Goal: Navigation & Orientation: Find specific page/section

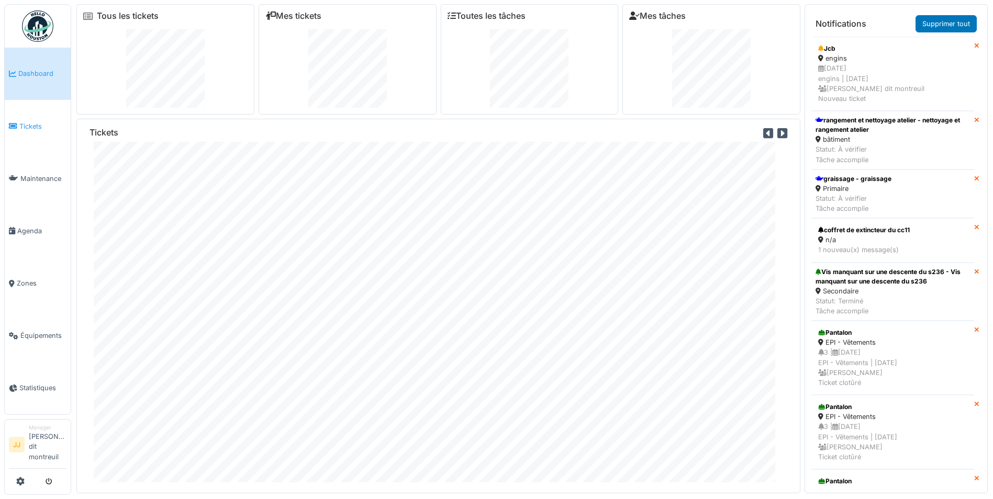
click at [47, 128] on span "Tickets" at bounding box center [42, 126] width 47 height 10
click at [877, 238] on div "n/a" at bounding box center [892, 240] width 149 height 10
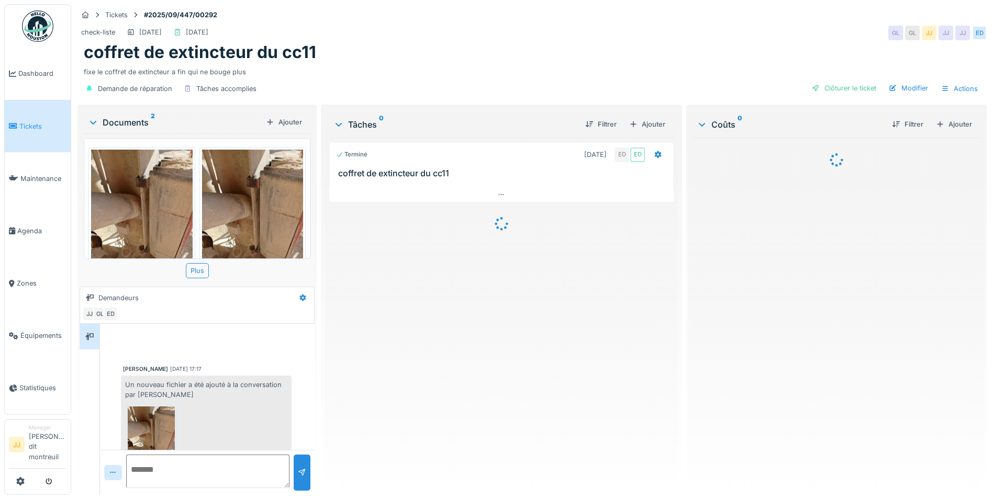
scroll to position [35, 0]
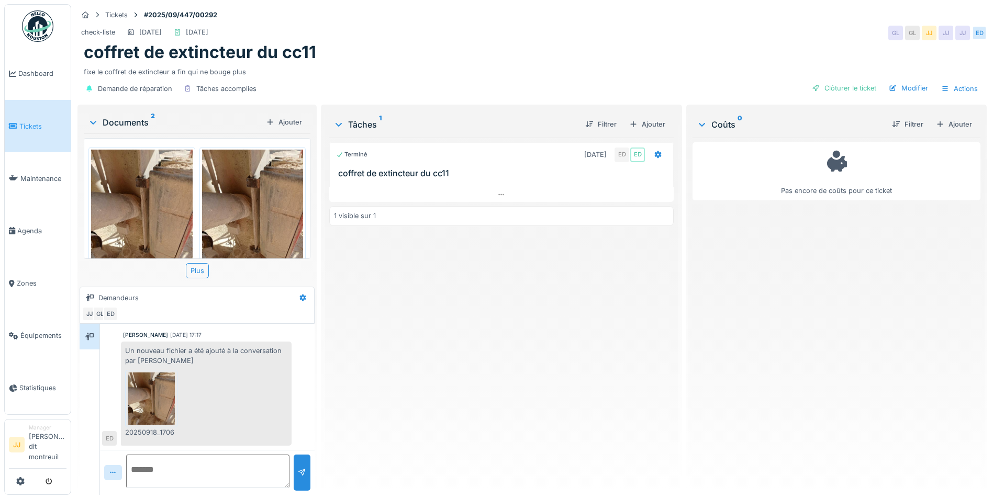
click at [273, 195] on img at bounding box center [253, 217] width 102 height 135
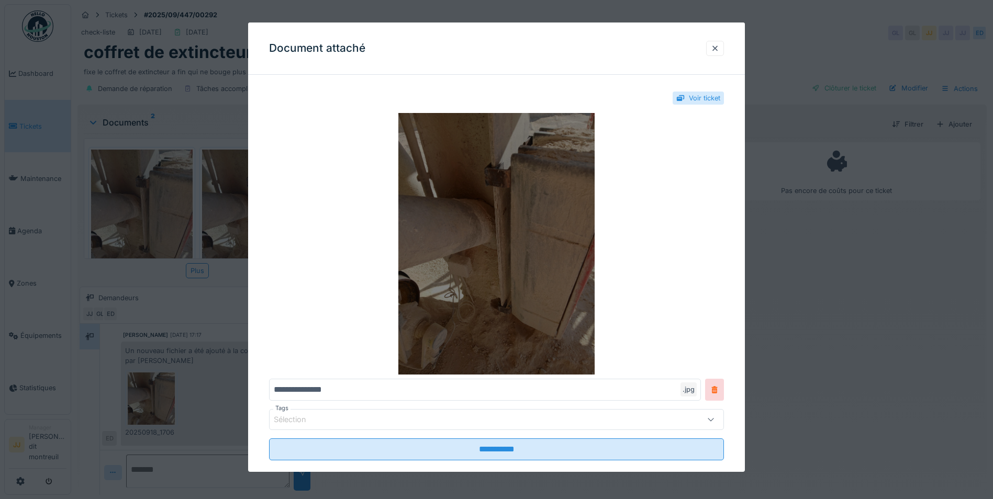
click at [533, 246] on img at bounding box center [496, 244] width 455 height 262
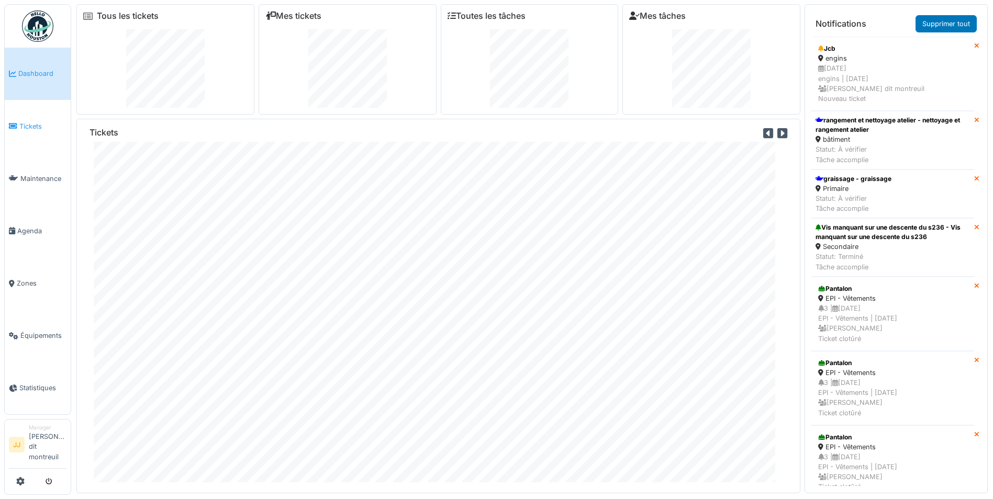
click at [57, 130] on span "Tickets" at bounding box center [42, 126] width 47 height 10
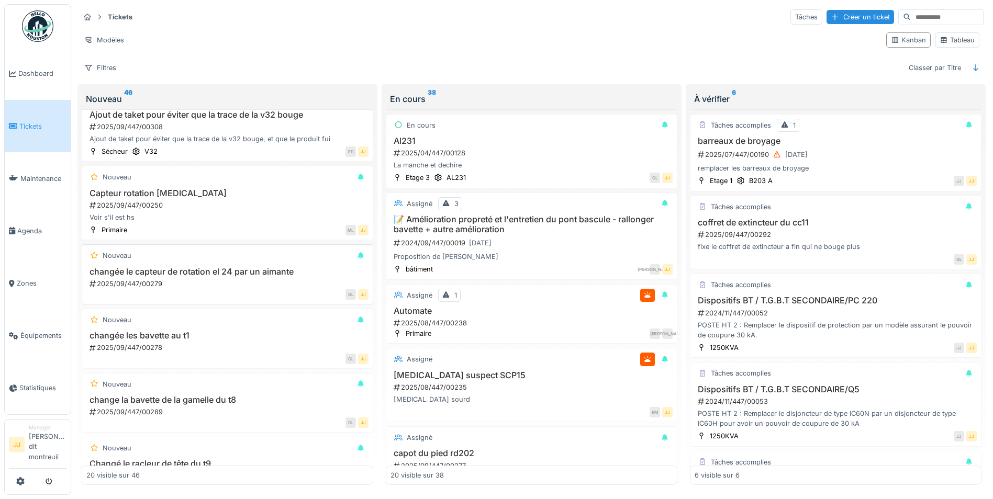
scroll to position [209, 0]
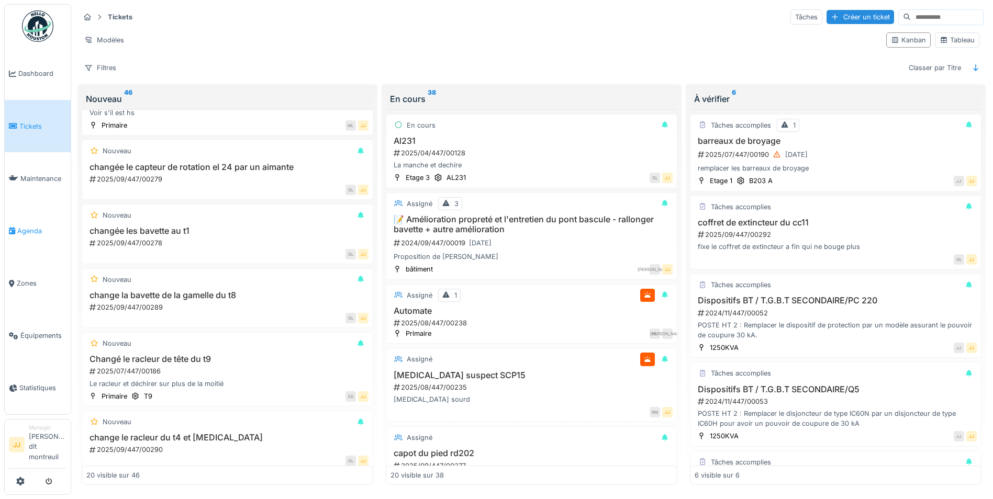
click at [28, 237] on link "Agenda" at bounding box center [38, 231] width 66 height 52
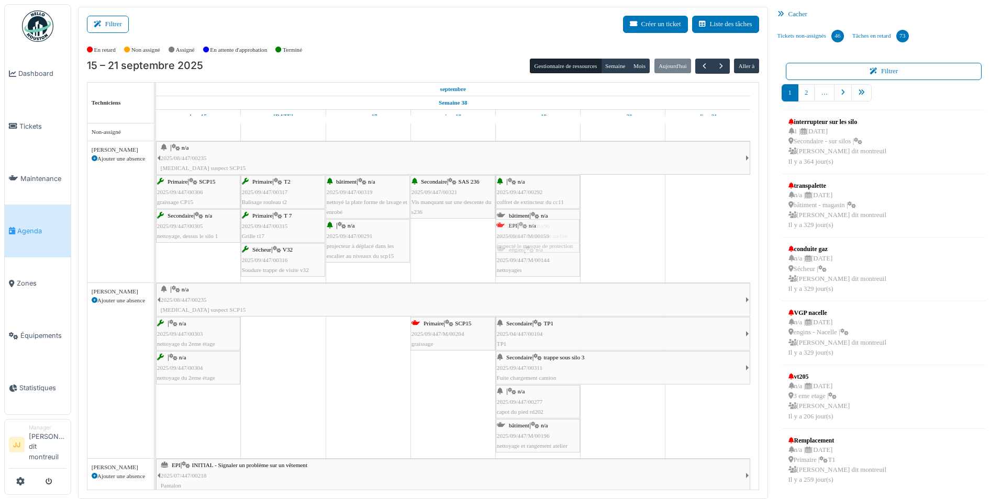
drag, startPoint x: 450, startPoint y: 241, endPoint x: 545, endPoint y: 270, distance: 100.0
click at [156, 270] on div "| n/a 2025/08/447/00235 Bruit suspect SCP15 Primaire | SCP15 2025/09/447/00306 …" at bounding box center [156, 211] width 0 height 141
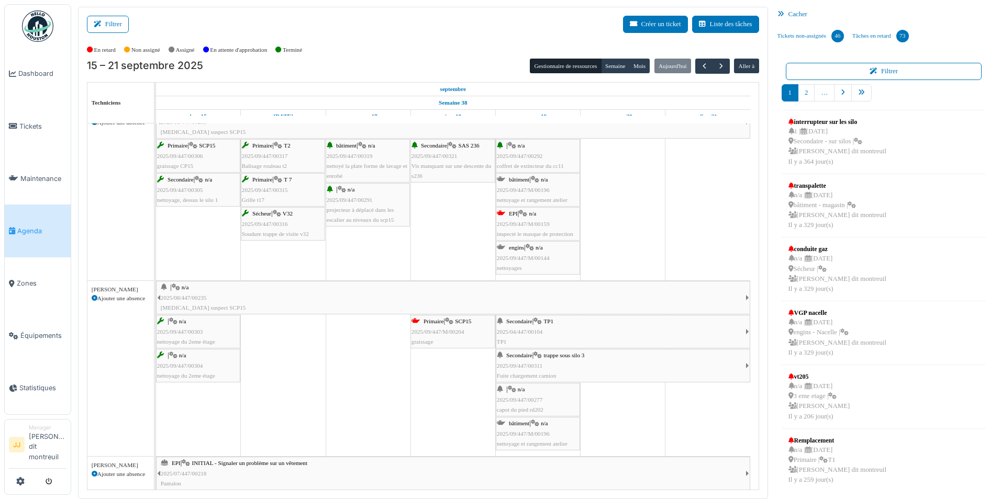
scroll to position [52, 0]
